Goal: Navigation & Orientation: Find specific page/section

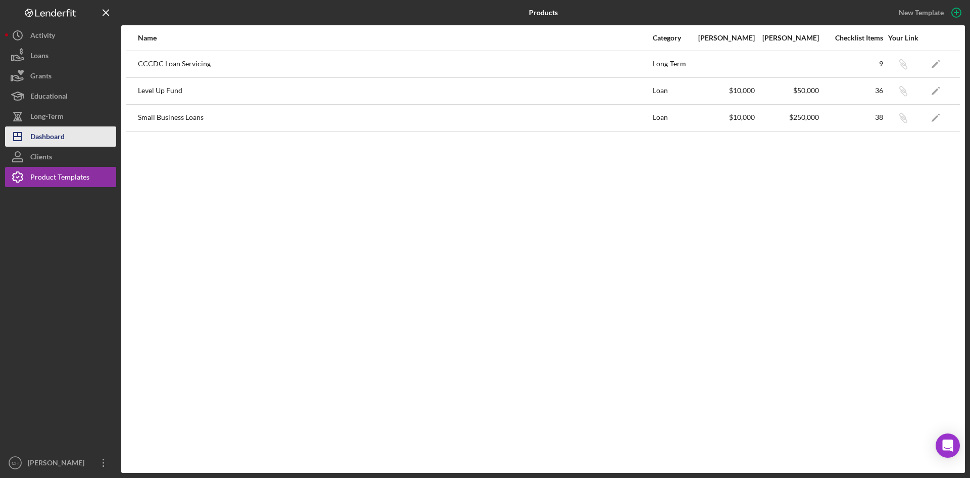
click at [67, 133] on button "Icon/Dashboard Dashboard" at bounding box center [60, 136] width 111 height 20
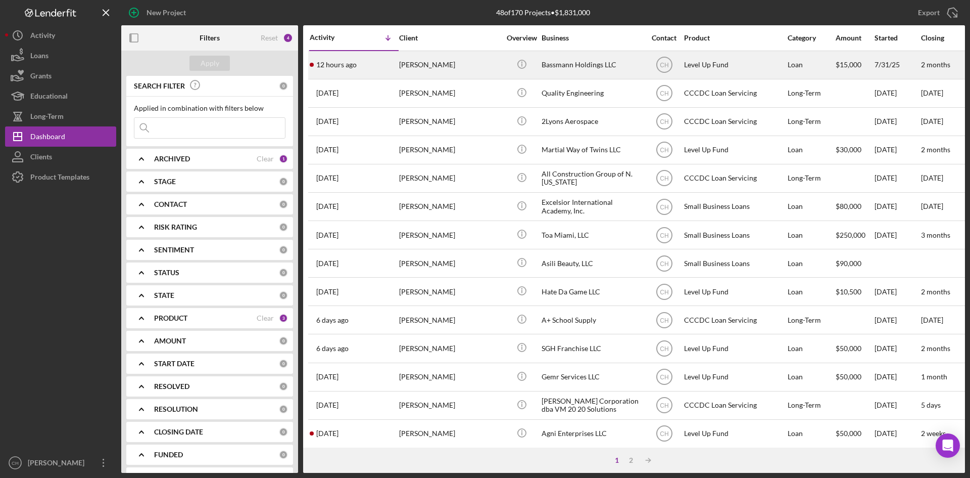
click at [414, 63] on div "[PERSON_NAME]" at bounding box center [449, 65] width 101 height 27
